Goal: Transaction & Acquisition: Obtain resource

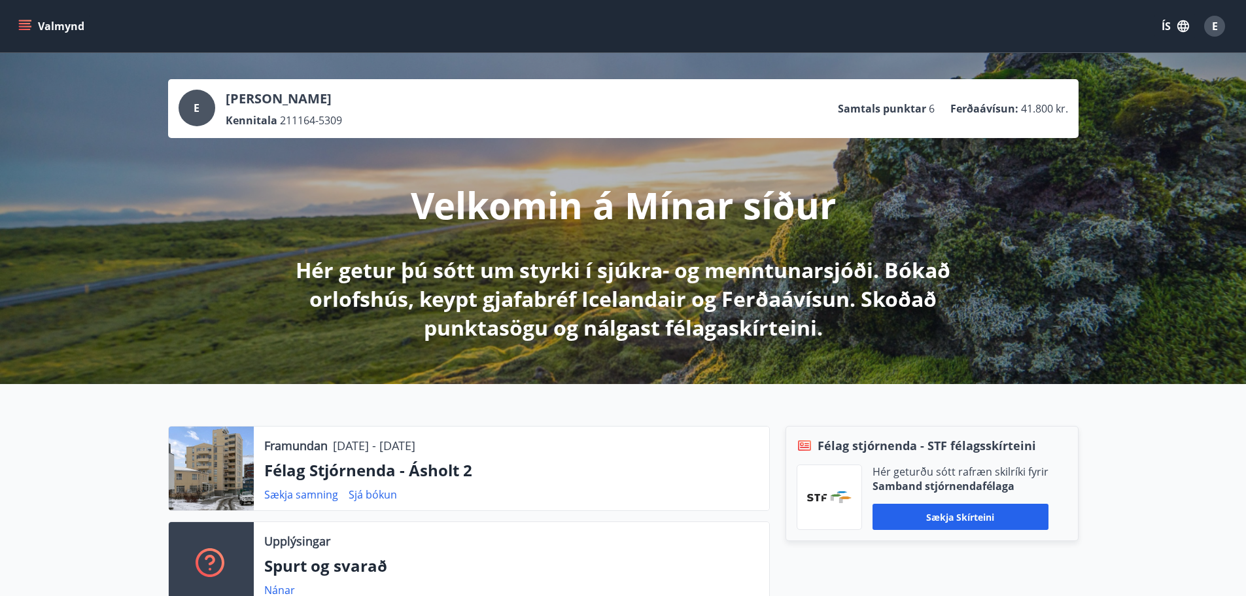
click at [64, 29] on button "Valmynd" at bounding box center [53, 26] width 74 height 24
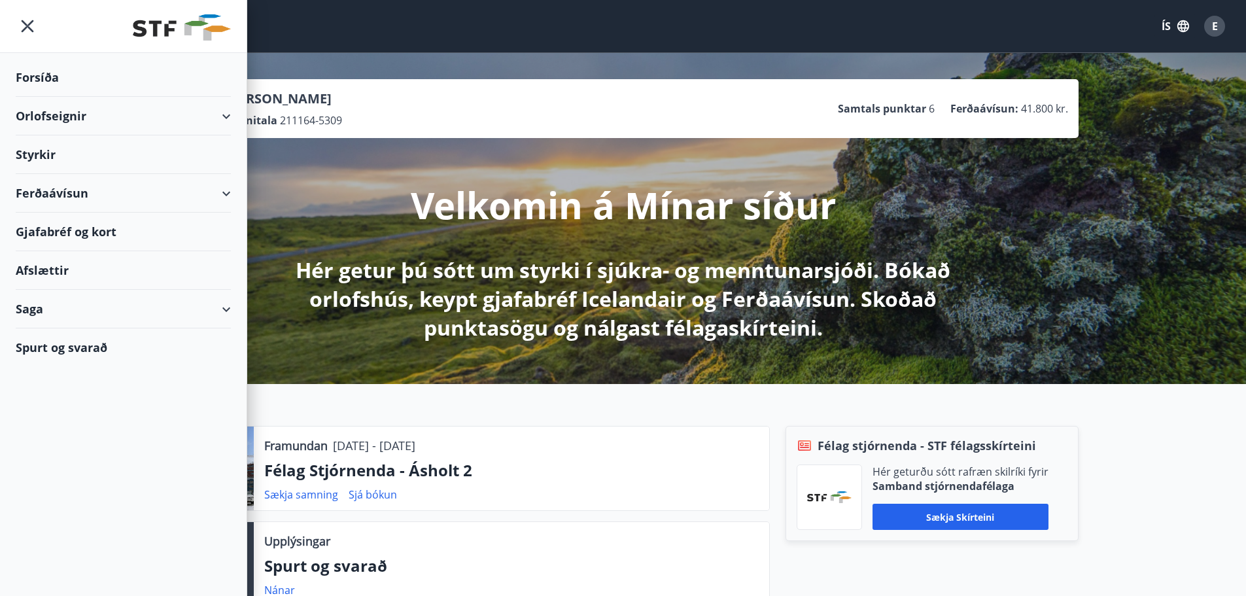
click at [50, 197] on div "Ferðaávísun" at bounding box center [123, 193] width 215 height 39
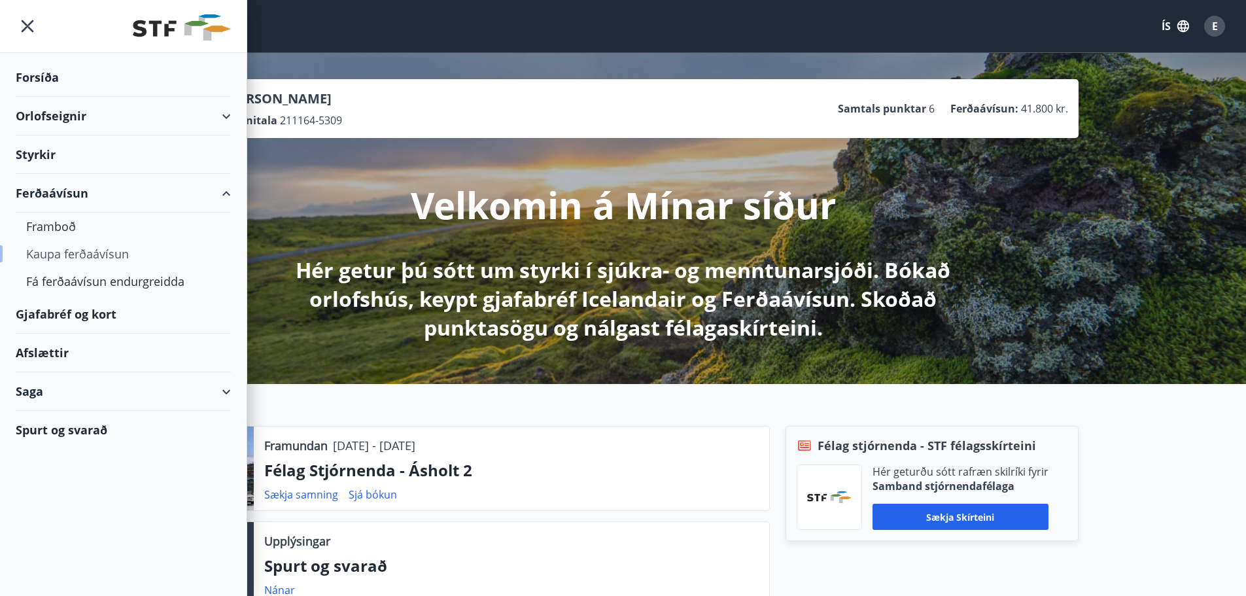
click at [60, 256] on div "Kaupa ferðaávísun" at bounding box center [123, 253] width 194 height 27
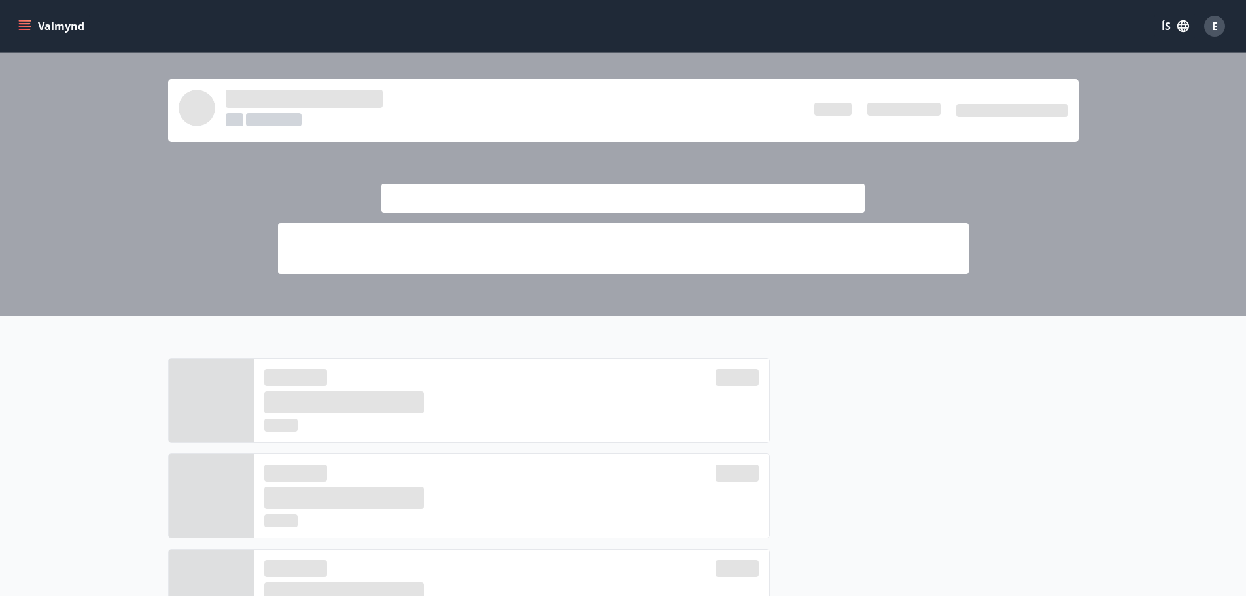
click at [26, 30] on icon "menu" at bounding box center [25, 29] width 12 height 1
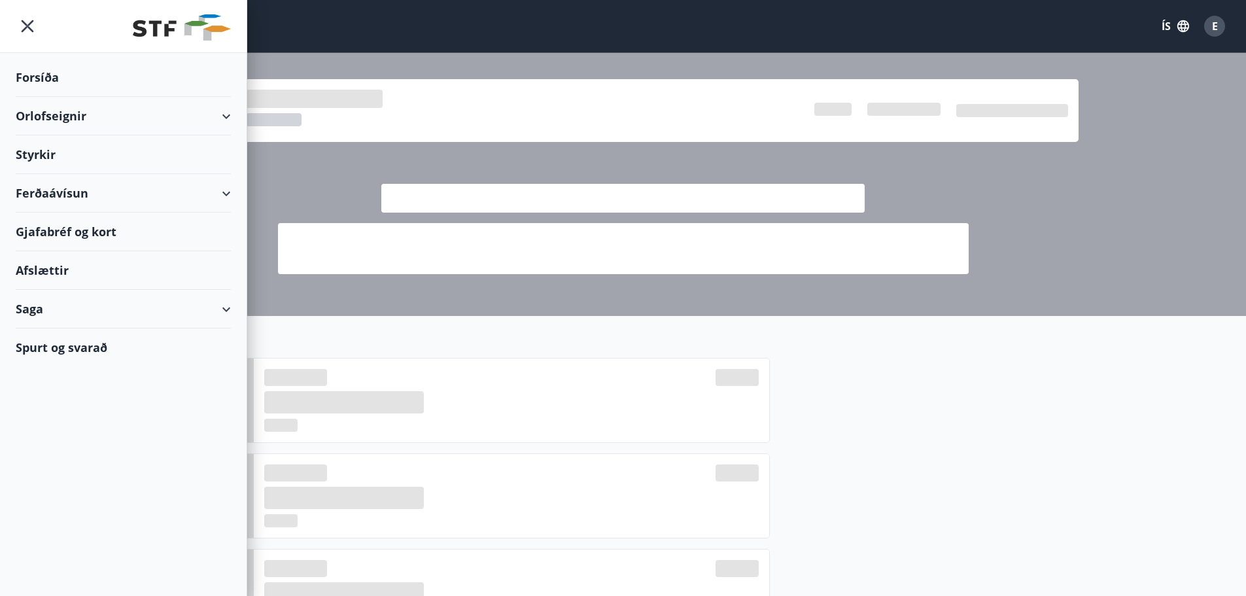
click at [223, 195] on div "Ferðaávísun" at bounding box center [123, 193] width 215 height 39
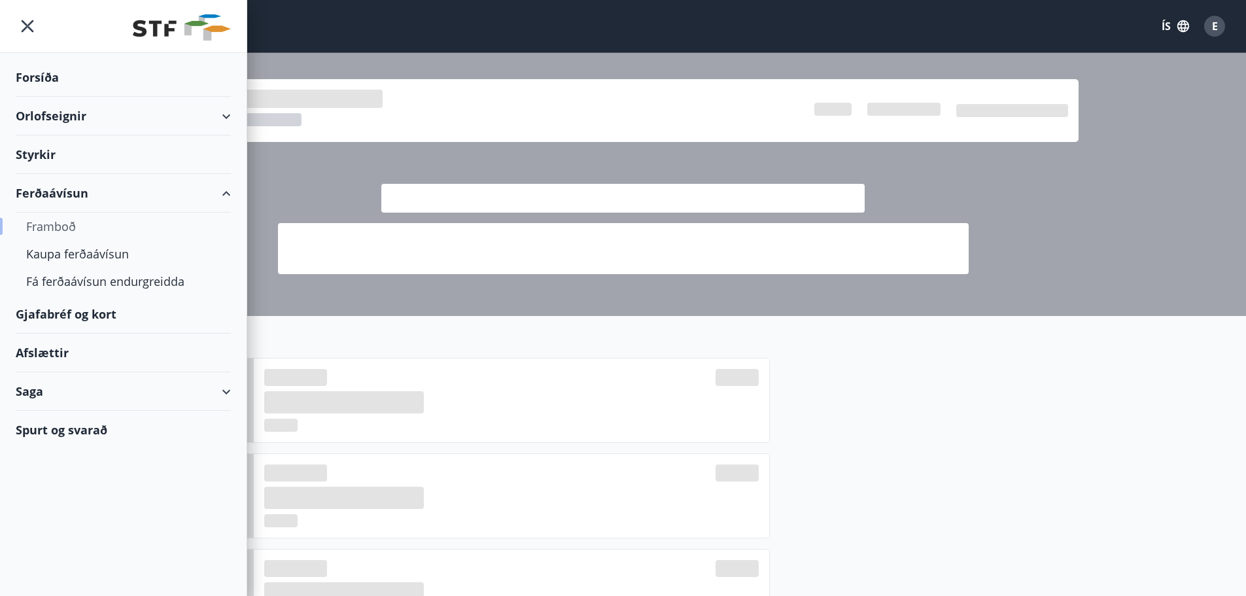
click at [62, 225] on div "Framboð" at bounding box center [123, 226] width 194 height 27
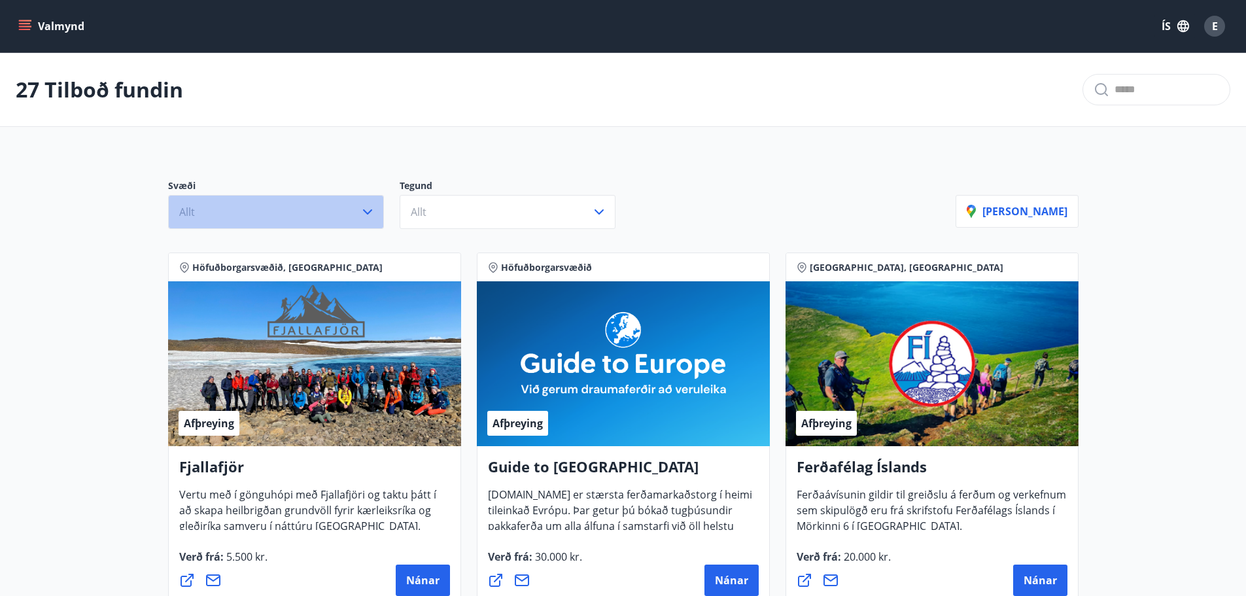
click at [360, 209] on icon "button" at bounding box center [368, 212] width 16 height 16
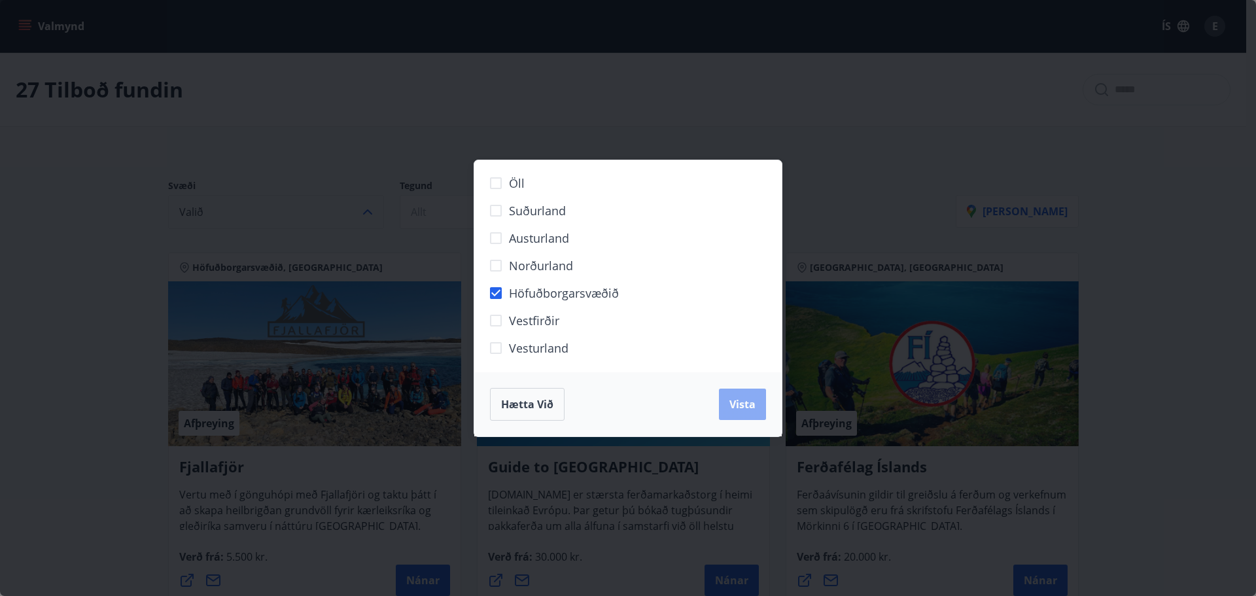
click at [748, 400] on span "Vista" at bounding box center [743, 404] width 26 height 14
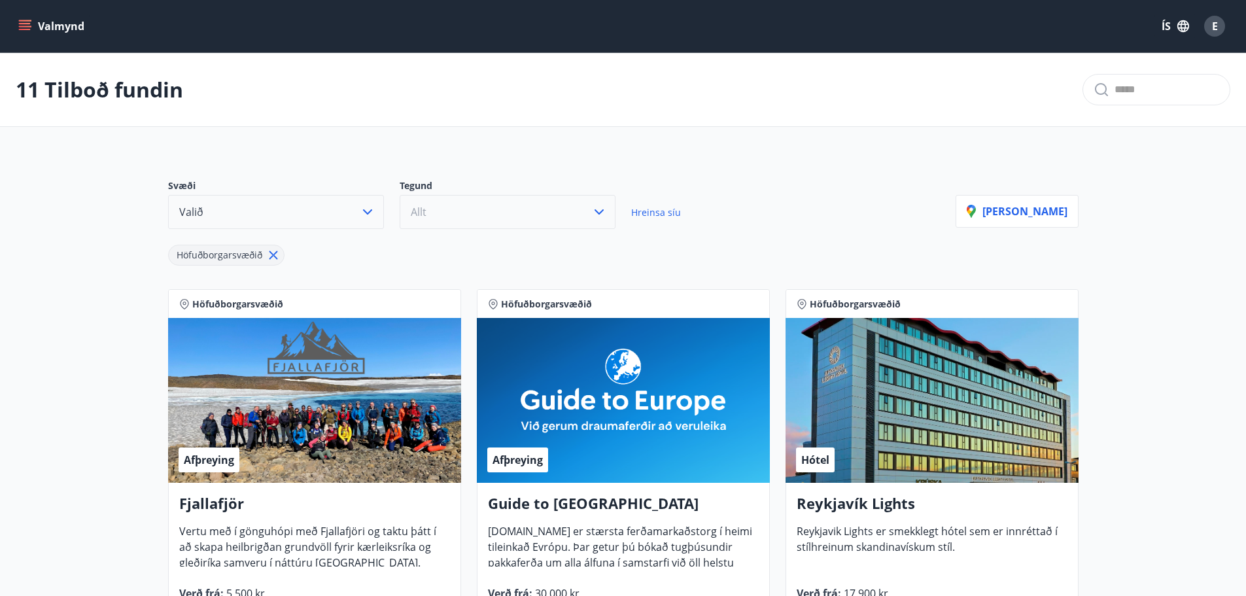
click at [606, 213] on icon "button" at bounding box center [599, 212] width 16 height 16
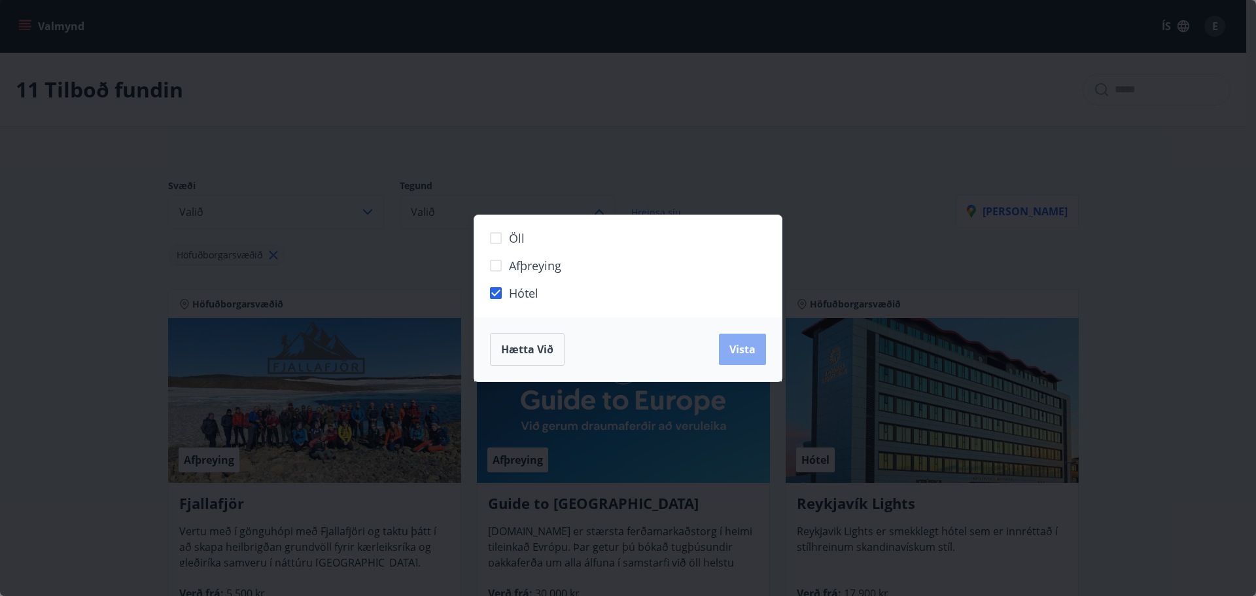
click at [740, 350] on span "Vista" at bounding box center [743, 349] width 26 height 14
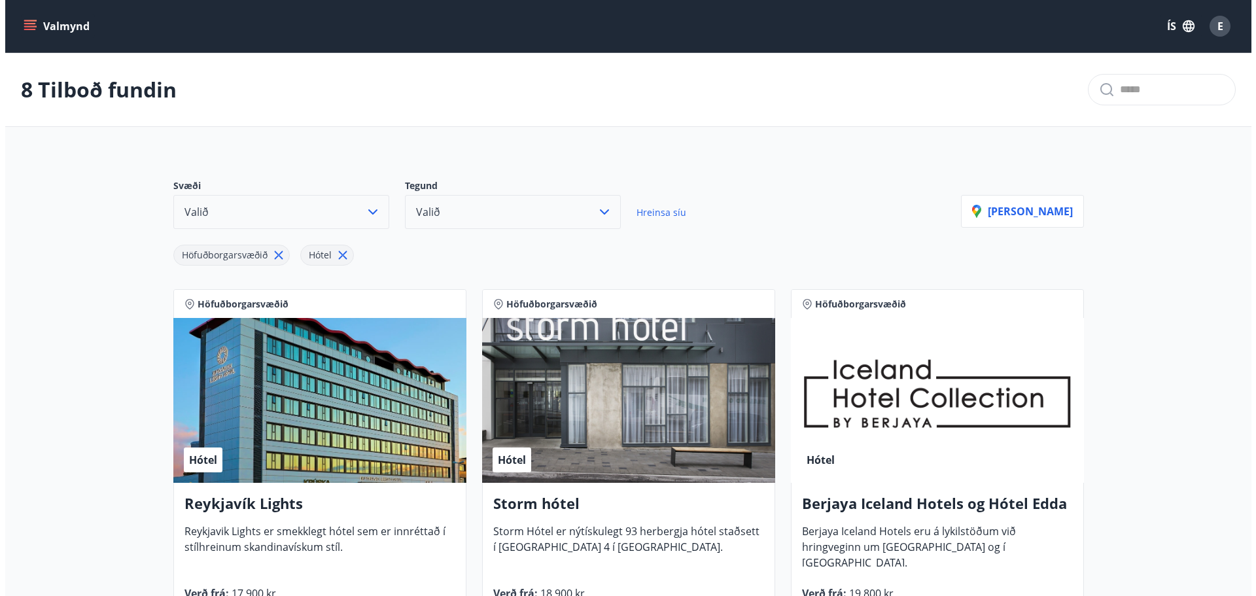
scroll to position [131, 0]
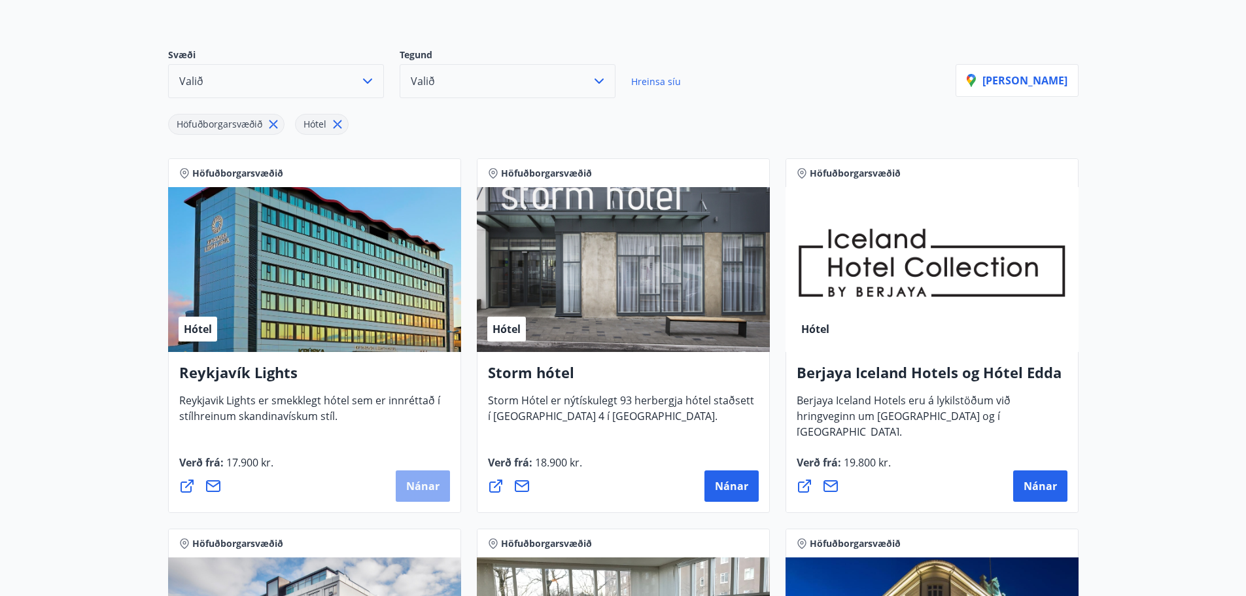
click at [437, 493] on span "Nánar" at bounding box center [422, 486] width 33 height 14
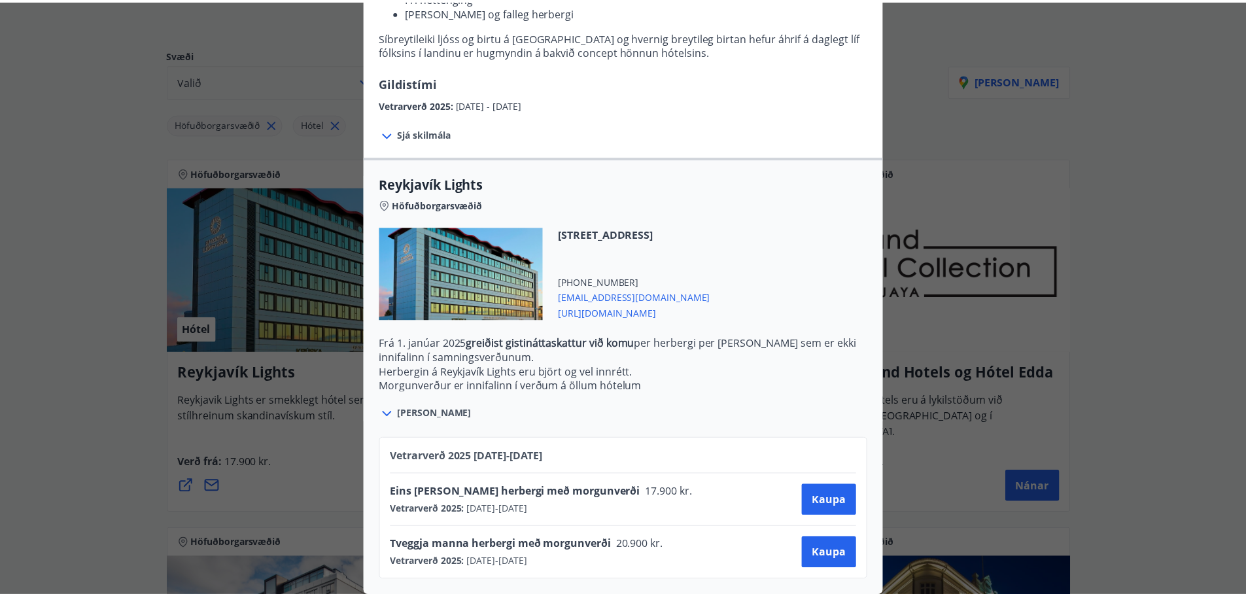
scroll to position [63, 0]
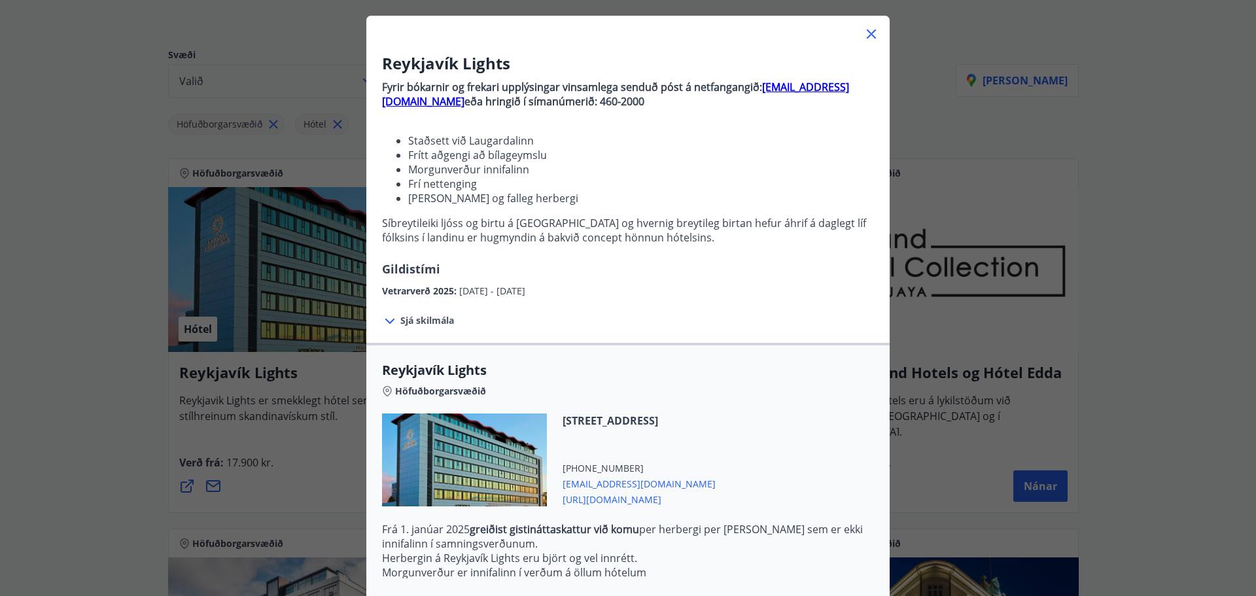
click at [869, 29] on icon at bounding box center [872, 34] width 16 height 16
